Goal: Task Accomplishment & Management: Manage account settings

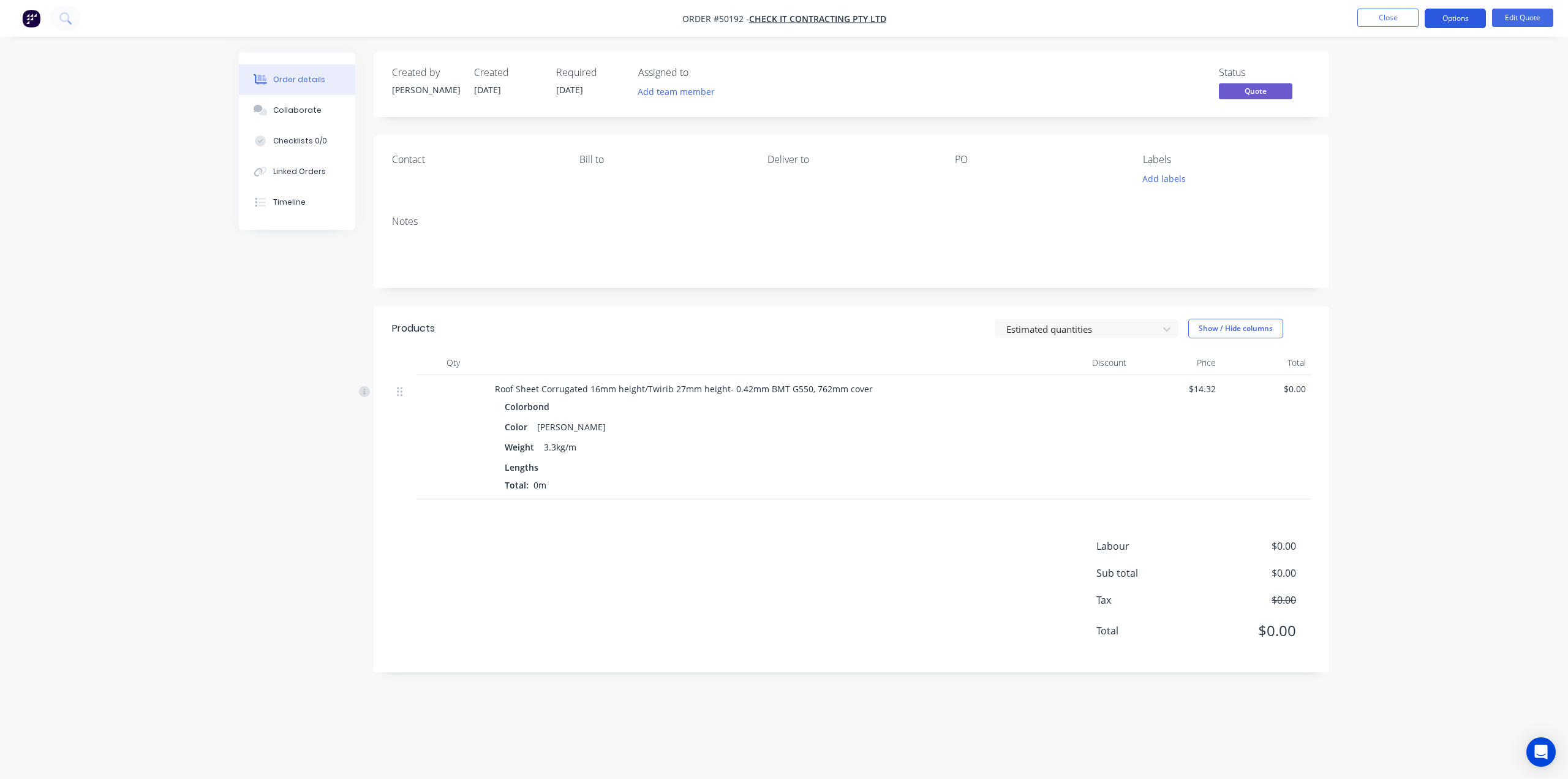
click at [1453, 17] on button "Options" at bounding box center [1455, 18] width 61 height 20
click at [1399, 241] on div "Cancel Quote" at bounding box center [1418, 245] width 112 height 18
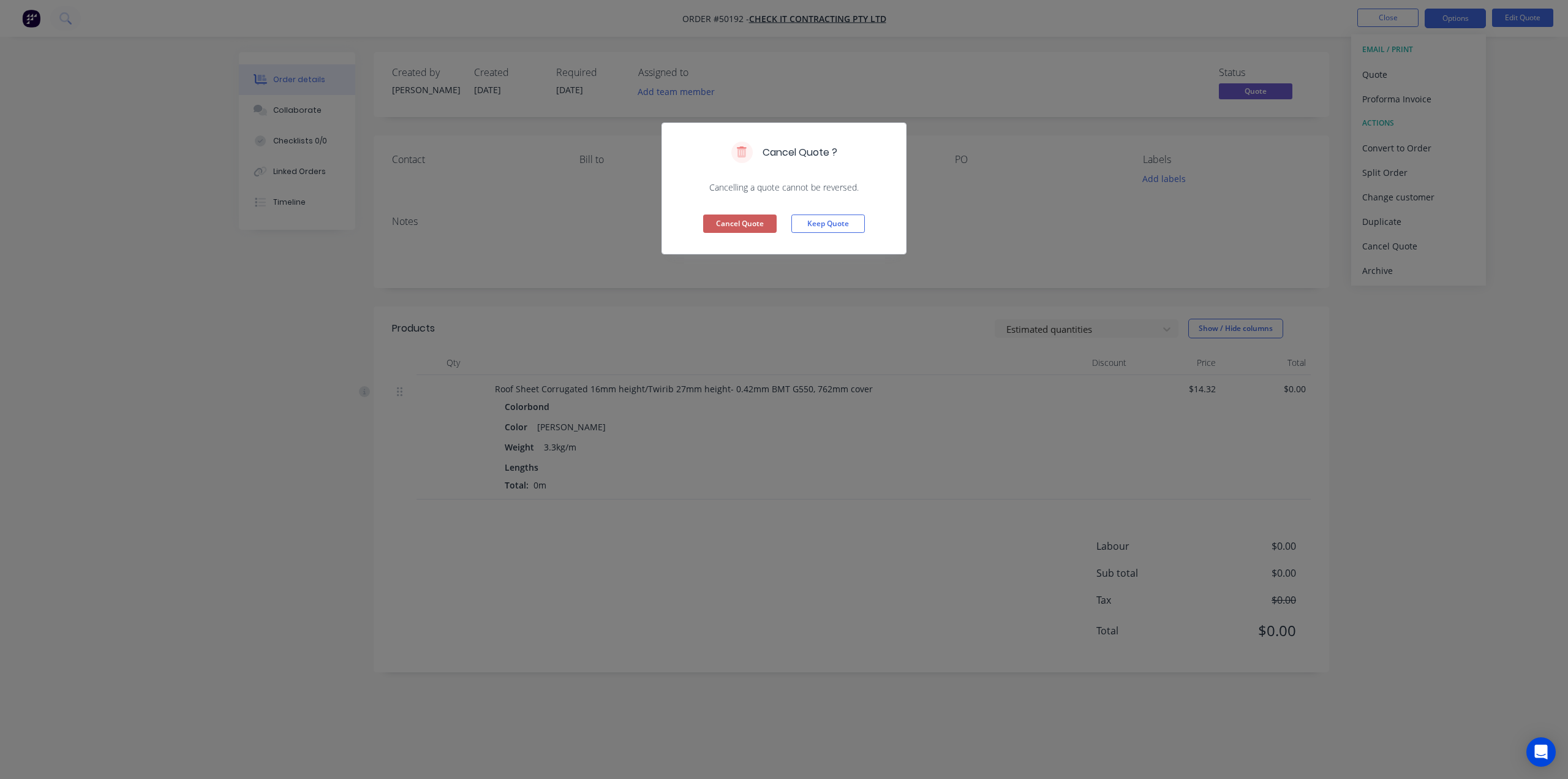
click at [740, 226] on button "Cancel Quote" at bounding box center [740, 224] width 74 height 19
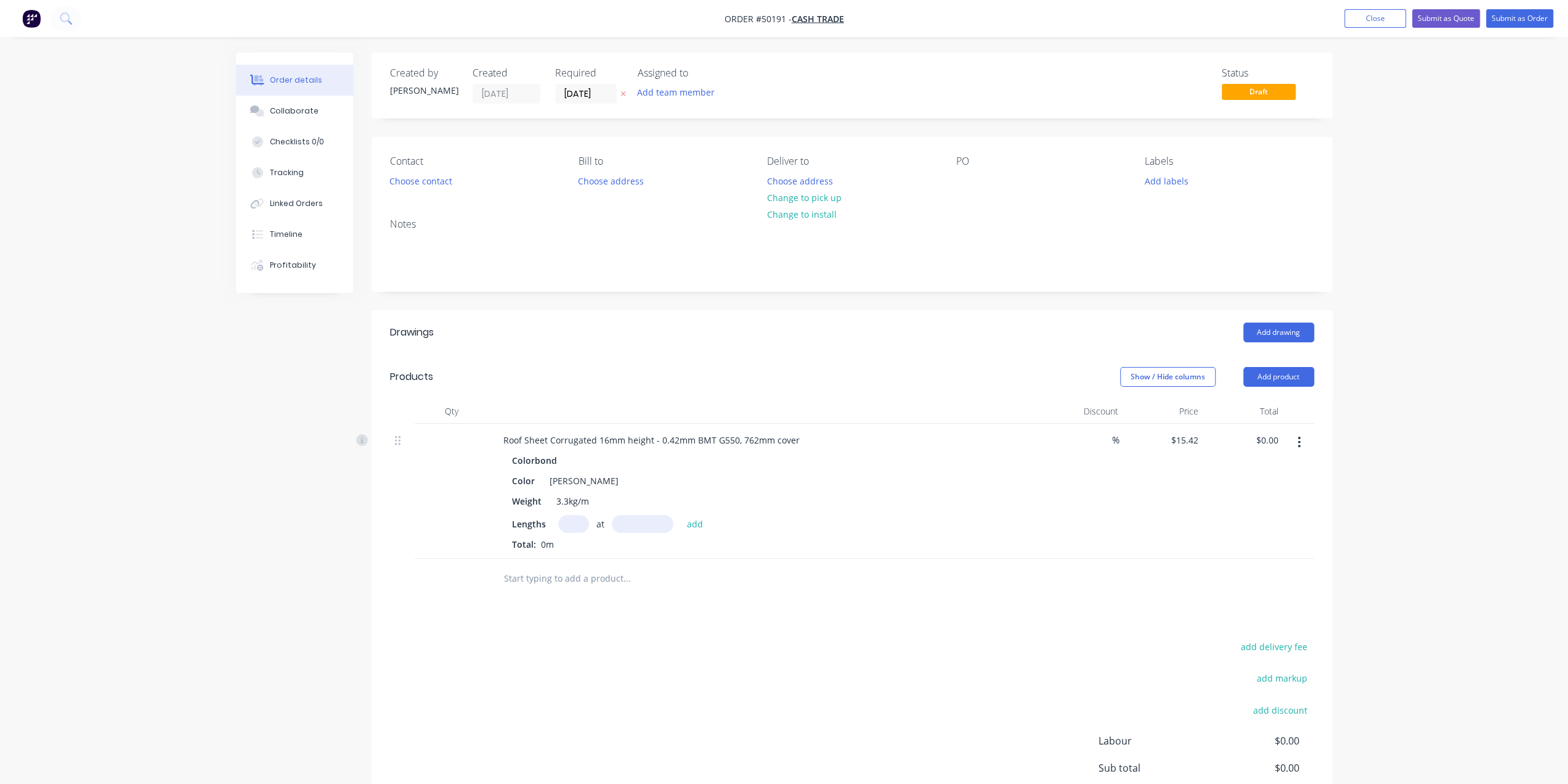
click at [1538, 519] on div "Order details Collaborate Checklists 0/0 Tracking Linked Orders Timeline Profit…" at bounding box center [784, 443] width 1568 height 886
click at [1507, 408] on div "Order details Collaborate Checklists 0/0 Tracking Linked Orders Timeline Profit…" at bounding box center [784, 443] width 1568 height 886
